Goal: Information Seeking & Learning: Find specific fact

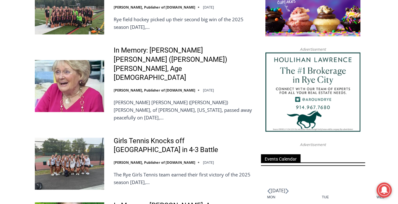
scroll to position [757, 0]
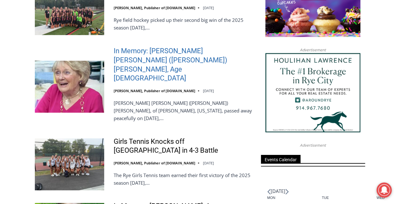
click at [133, 61] on link "In Memory: [PERSON_NAME] [PERSON_NAME] ([PERSON_NAME]) [PERSON_NAME], Age [DEMO…" at bounding box center [183, 65] width 139 height 36
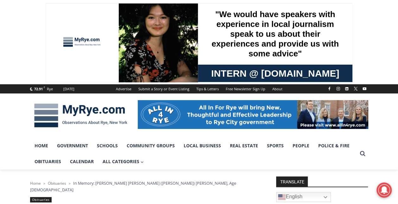
click at [74, 118] on img at bounding box center [80, 115] width 101 height 33
